Goal: Check status

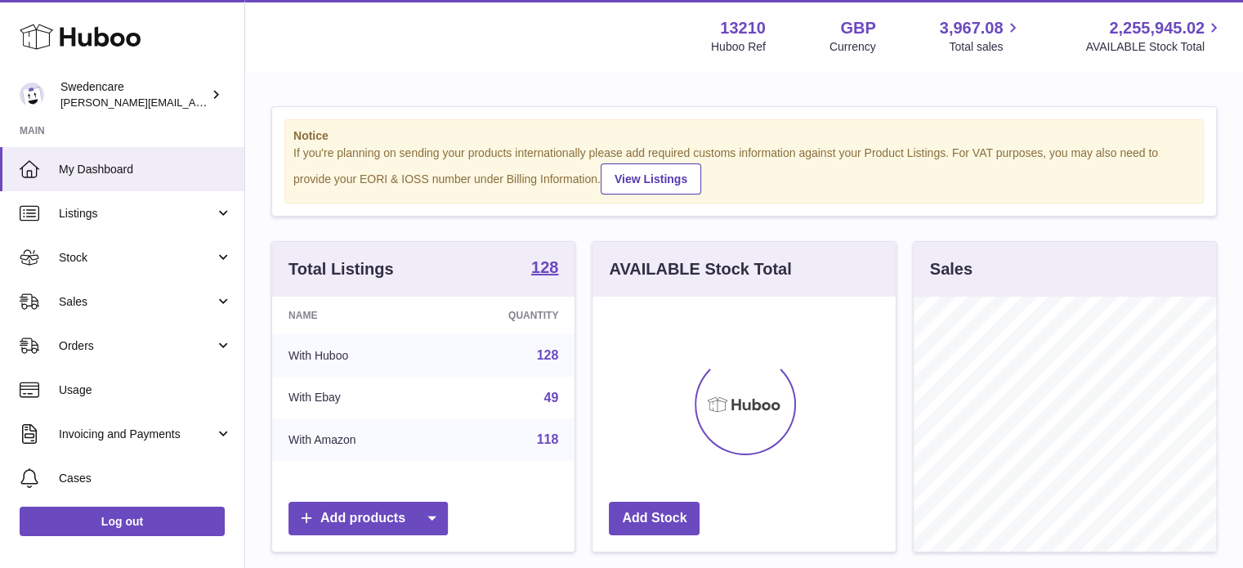
scroll to position [255, 303]
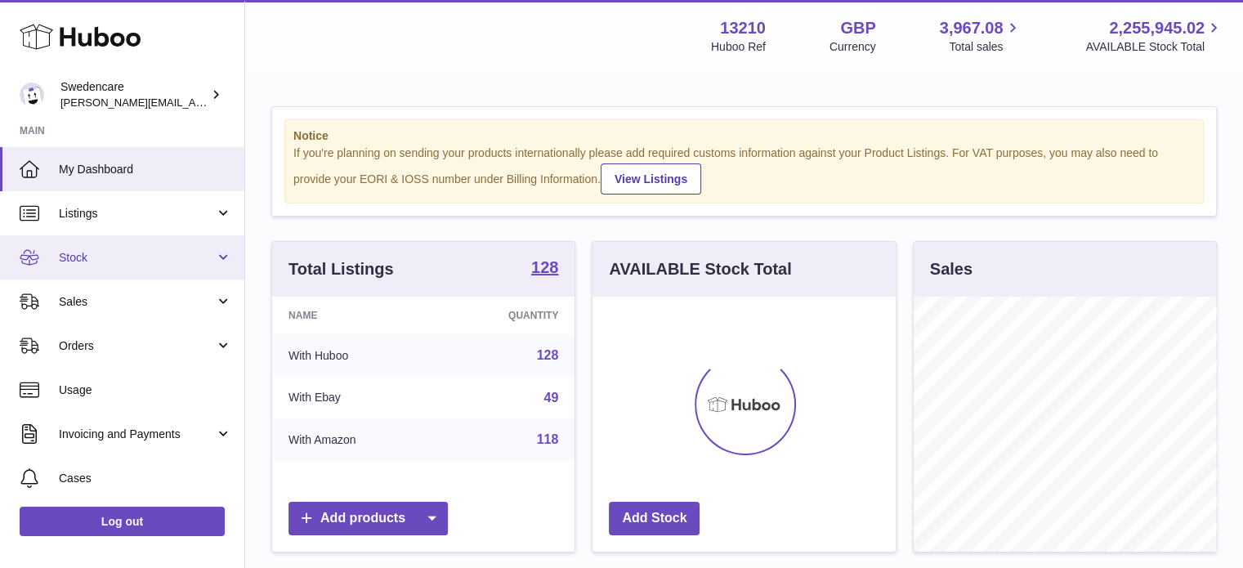
click at [105, 261] on span "Stock" at bounding box center [137, 258] width 156 height 16
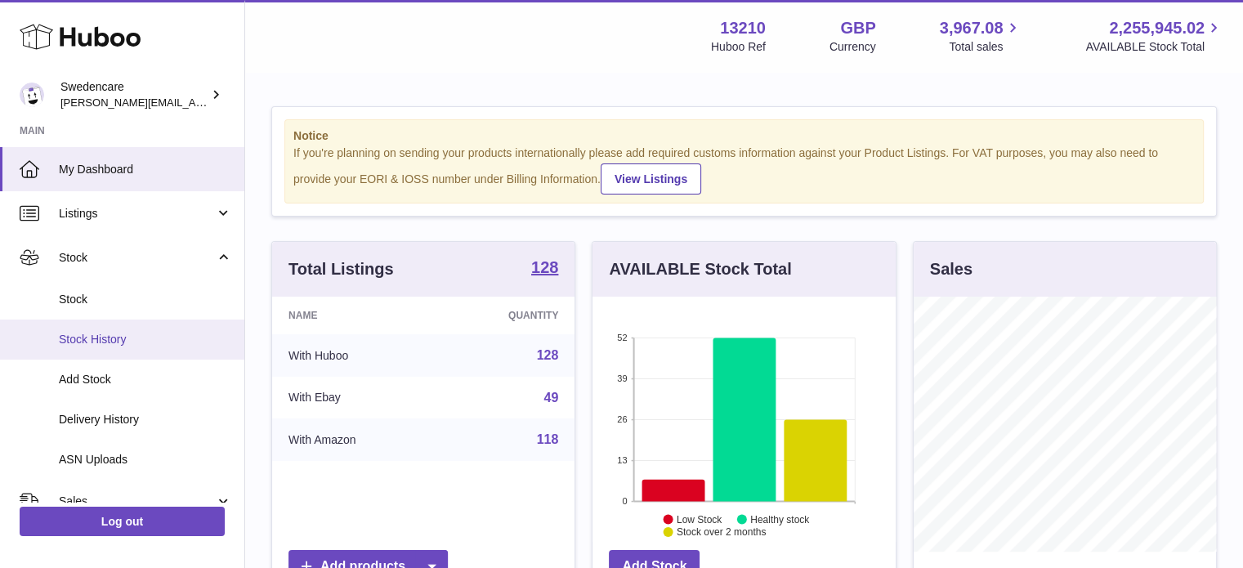
click at [109, 345] on span "Stock History" at bounding box center [145, 340] width 173 height 16
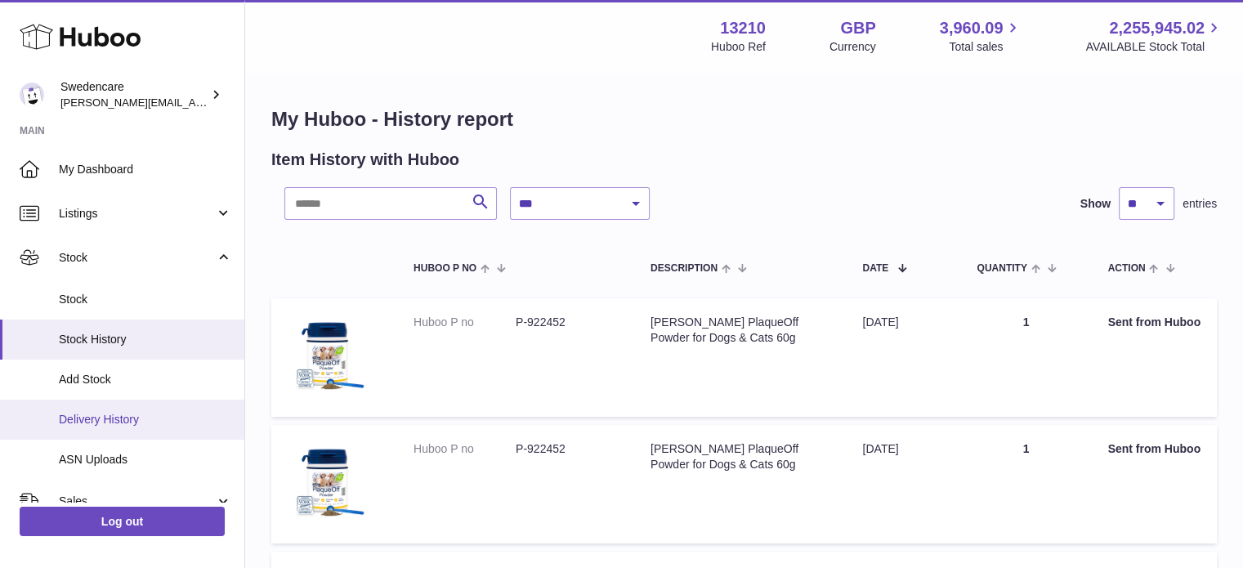
click at [123, 428] on link "Delivery History" at bounding box center [122, 420] width 244 height 40
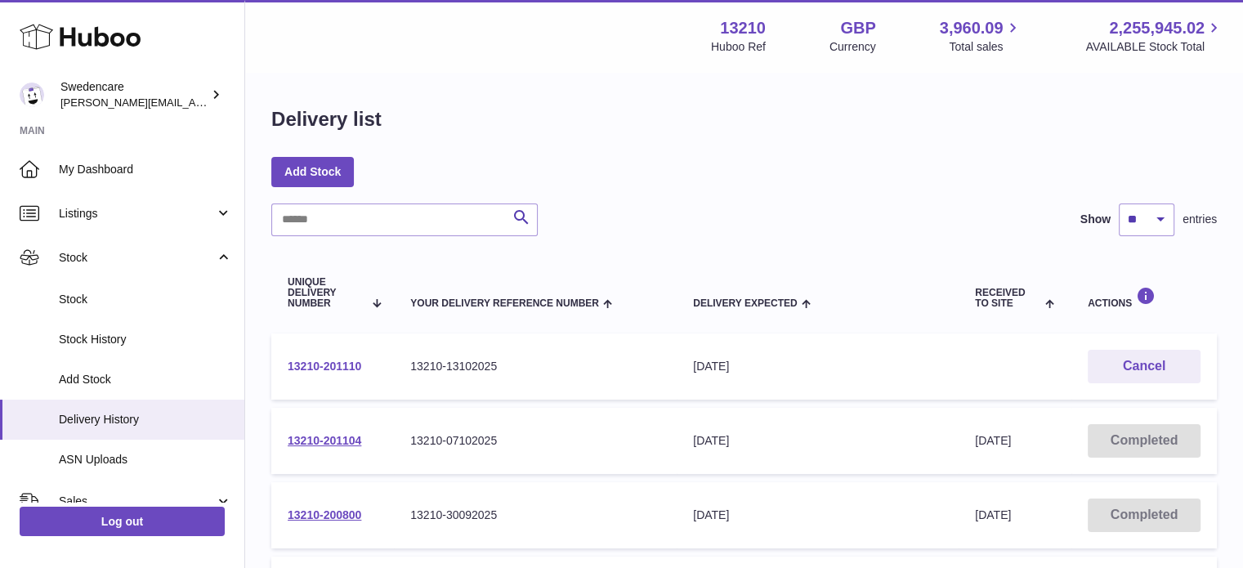
click at [350, 361] on link "13210-201110" at bounding box center [325, 366] width 74 height 13
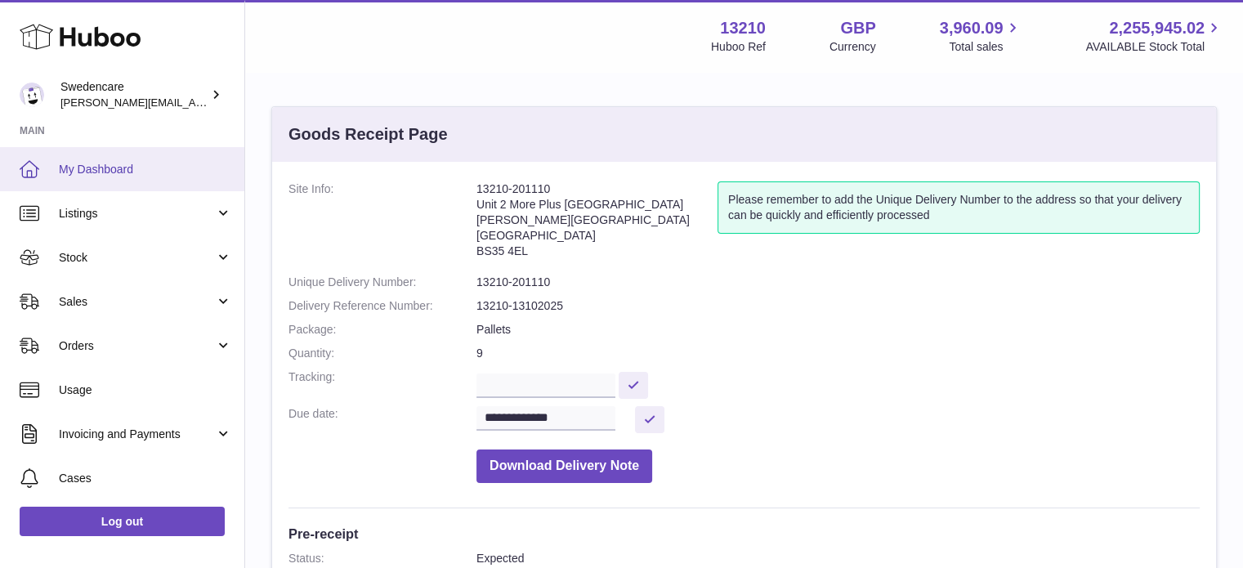
click at [141, 173] on span "My Dashboard" at bounding box center [145, 170] width 173 height 16
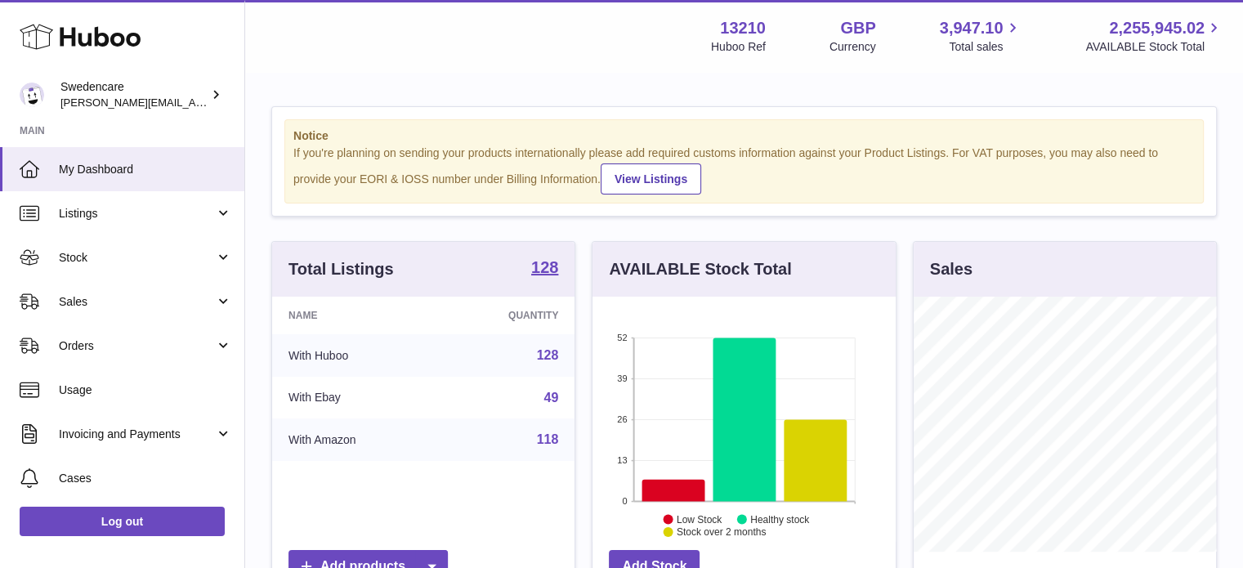
scroll to position [255, 303]
